Goal: Task Accomplishment & Management: Manage account settings

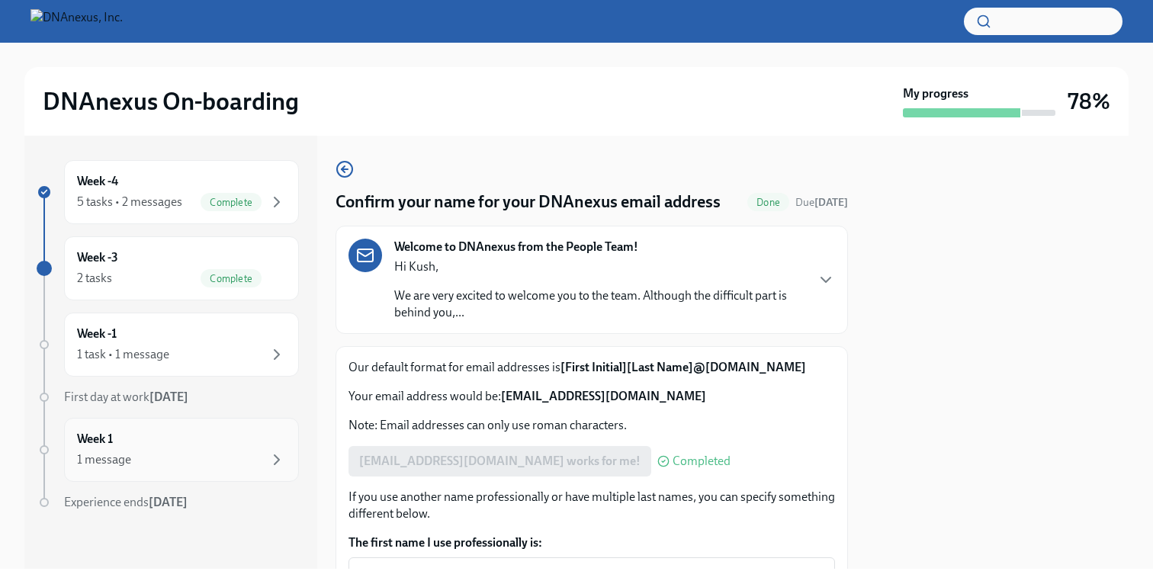
click at [198, 452] on div "1 message" at bounding box center [181, 460] width 209 height 18
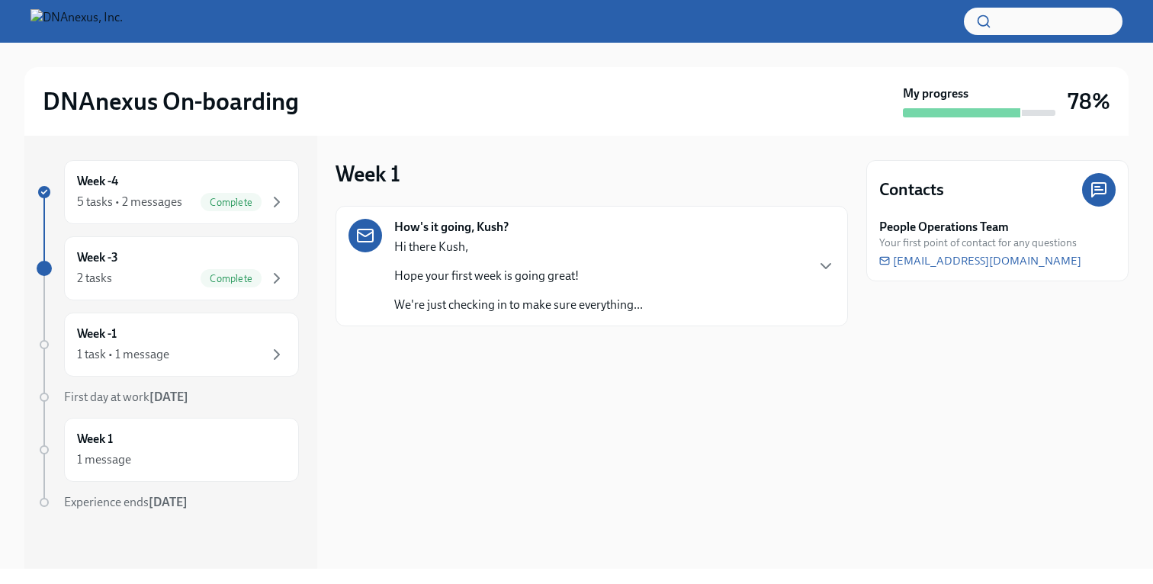
click at [590, 272] on p "Hope your first week is going great!" at bounding box center [518, 276] width 249 height 17
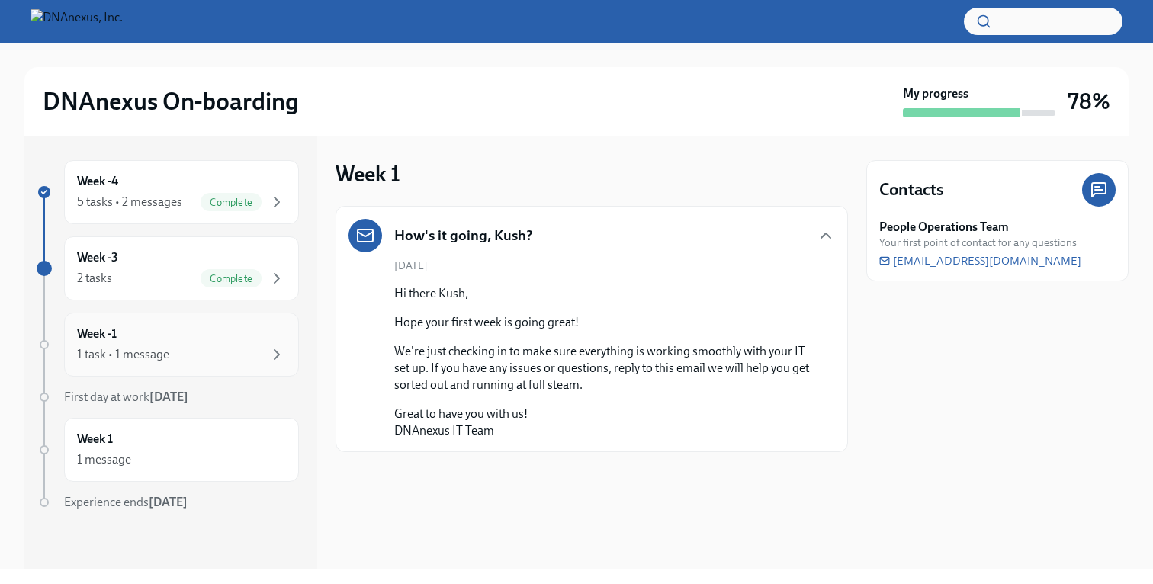
click at [269, 342] on div "Week -1 1 task • 1 message" at bounding box center [181, 345] width 209 height 38
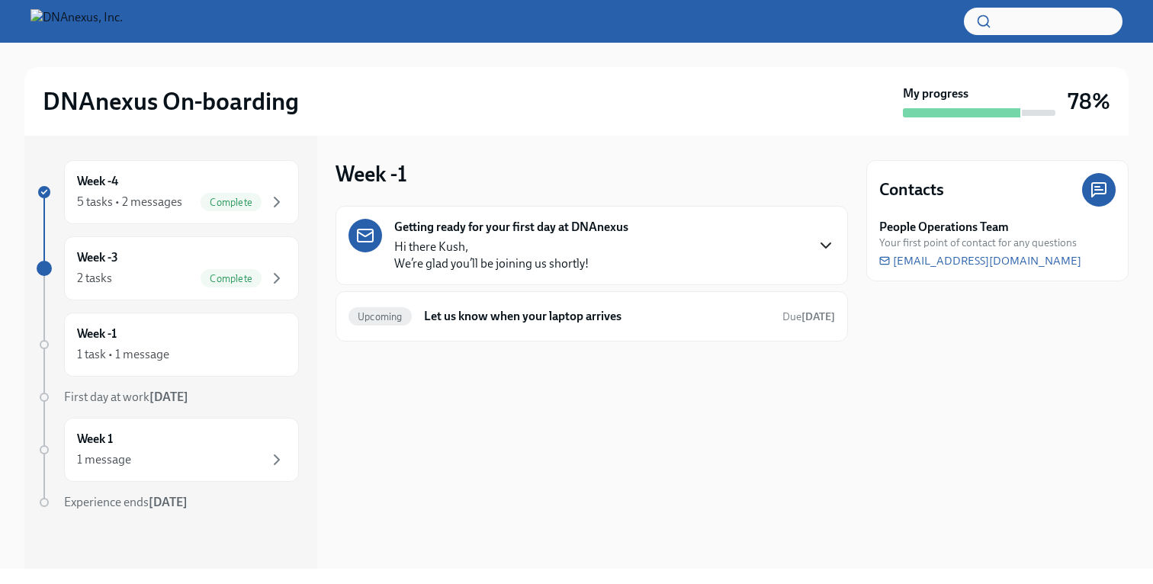
click at [824, 244] on icon "button" at bounding box center [826, 245] width 18 height 18
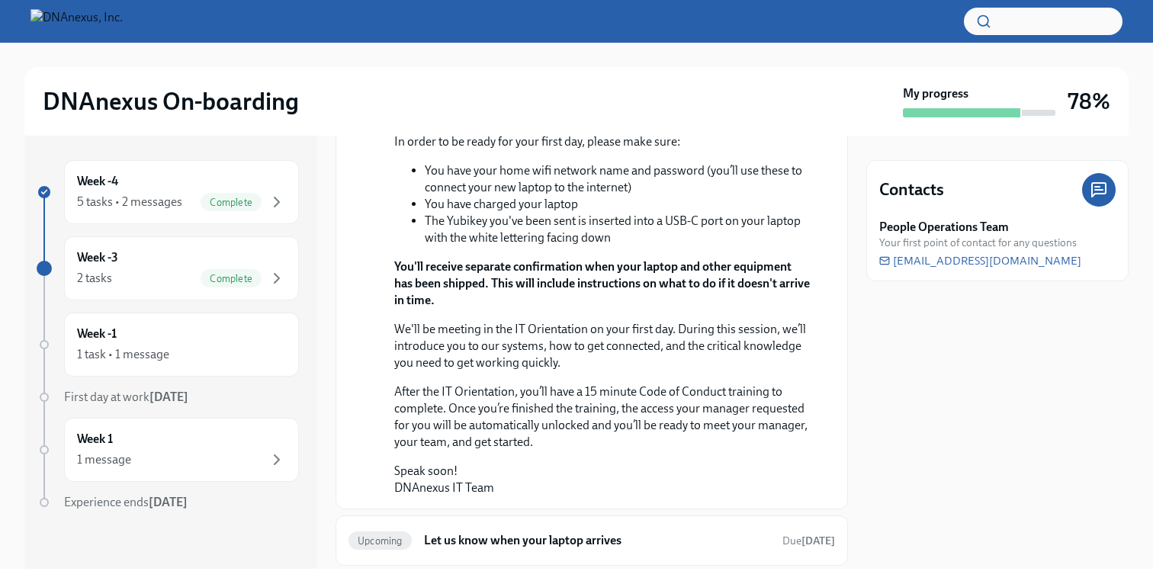
scroll to position [243, 0]
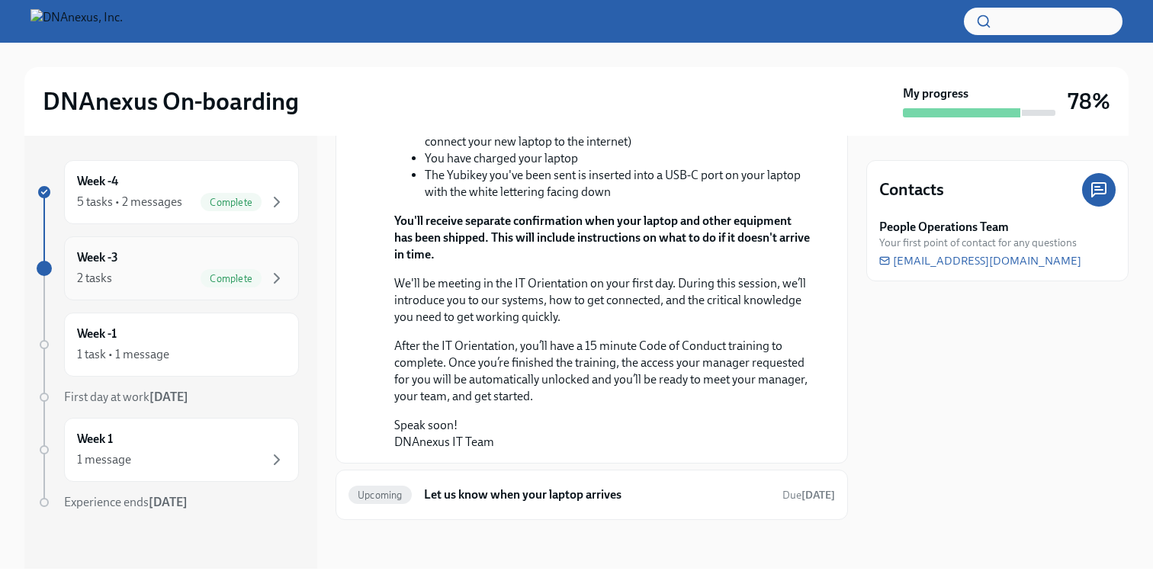
click at [237, 269] on div "Complete" at bounding box center [231, 278] width 61 height 18
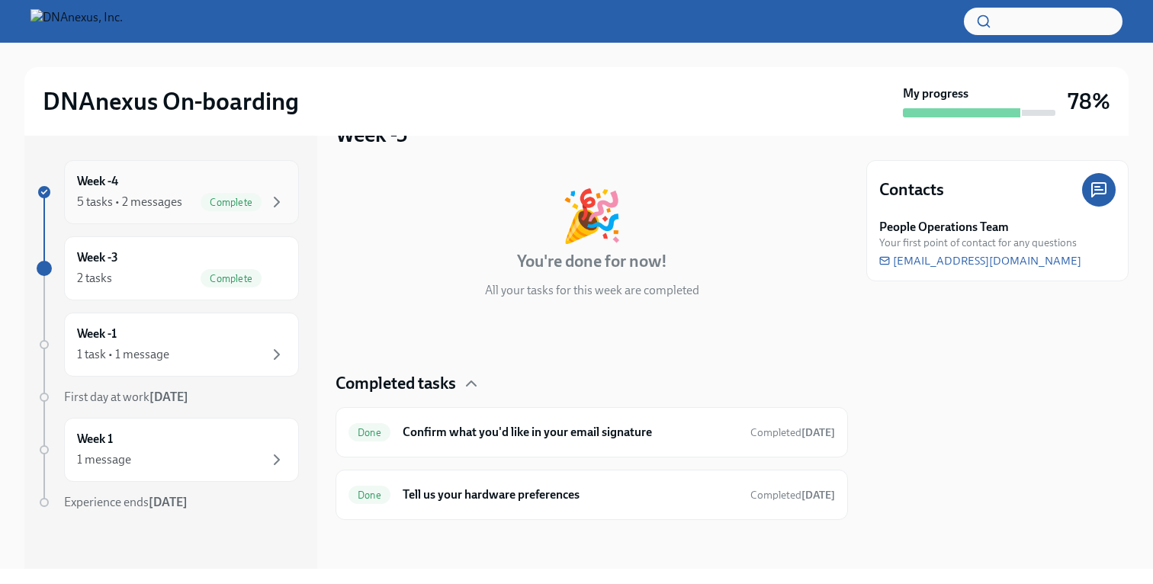
click at [258, 191] on div "Week -4 5 tasks • 2 messages Complete" at bounding box center [181, 192] width 209 height 38
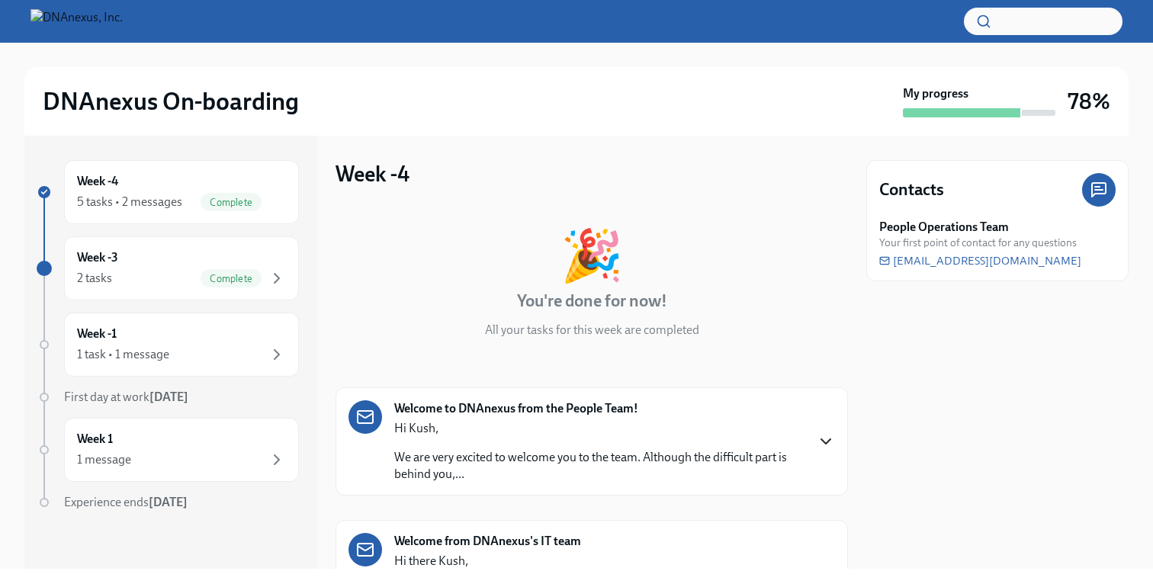
click at [827, 435] on icon "button" at bounding box center [826, 441] width 18 height 18
